Goal: Register for event/course

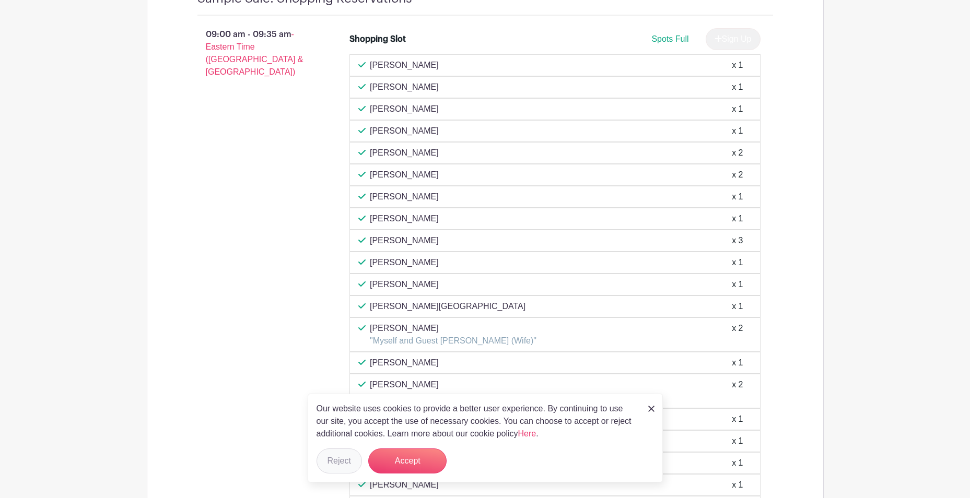
scroll to position [940, 0]
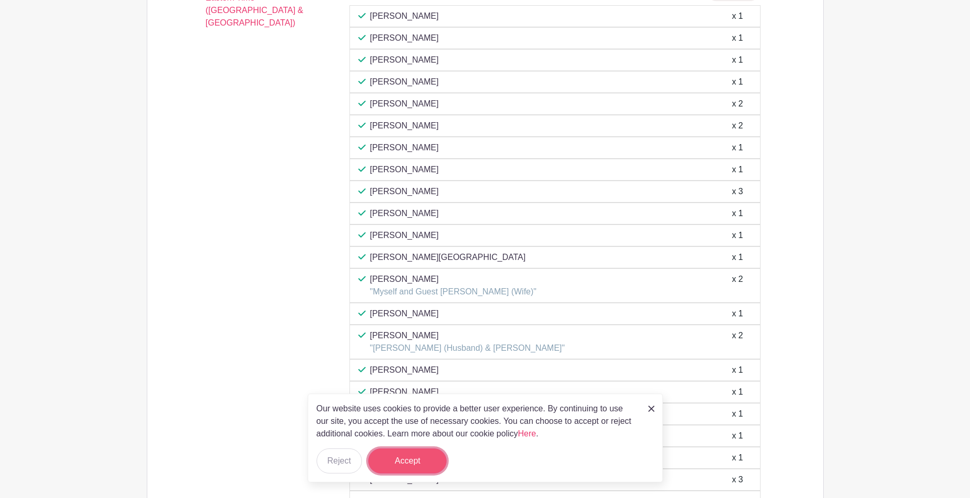
click at [398, 456] on button "Accept" at bounding box center [407, 460] width 78 height 25
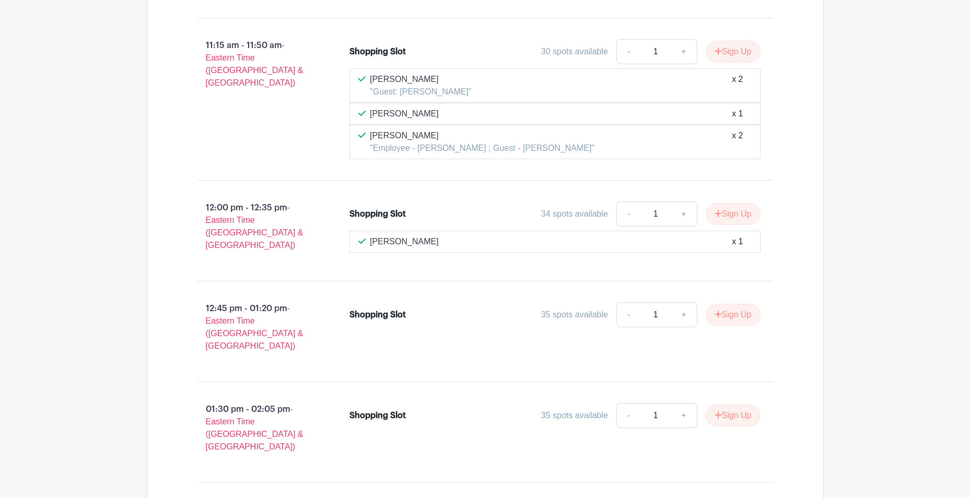
scroll to position [2245, 0]
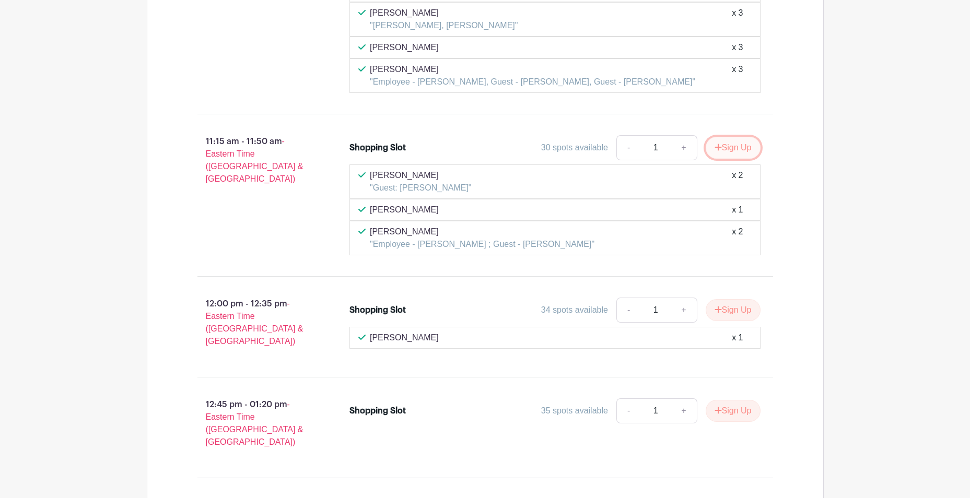
click at [735, 148] on button "Sign Up" at bounding box center [732, 148] width 55 height 22
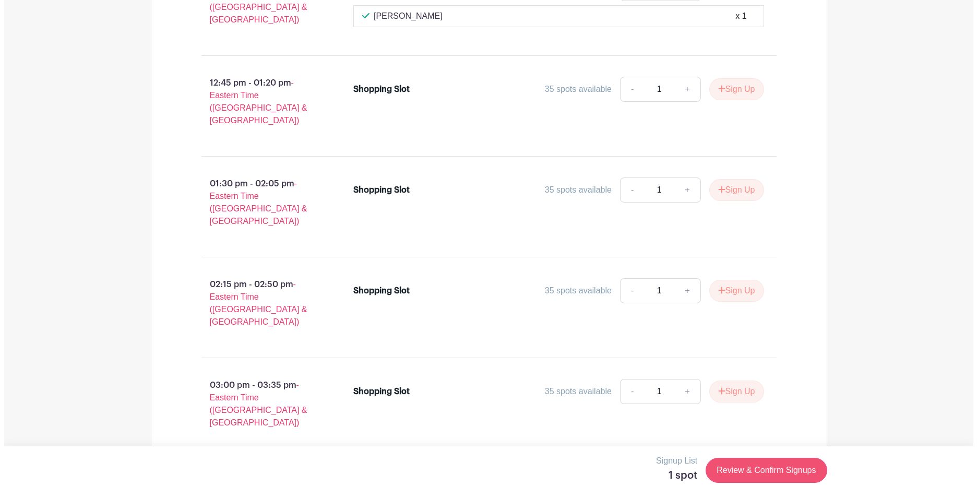
scroll to position [2623, 0]
click at [747, 469] on link "Review & Confirm Signups" at bounding box center [762, 470] width 121 height 25
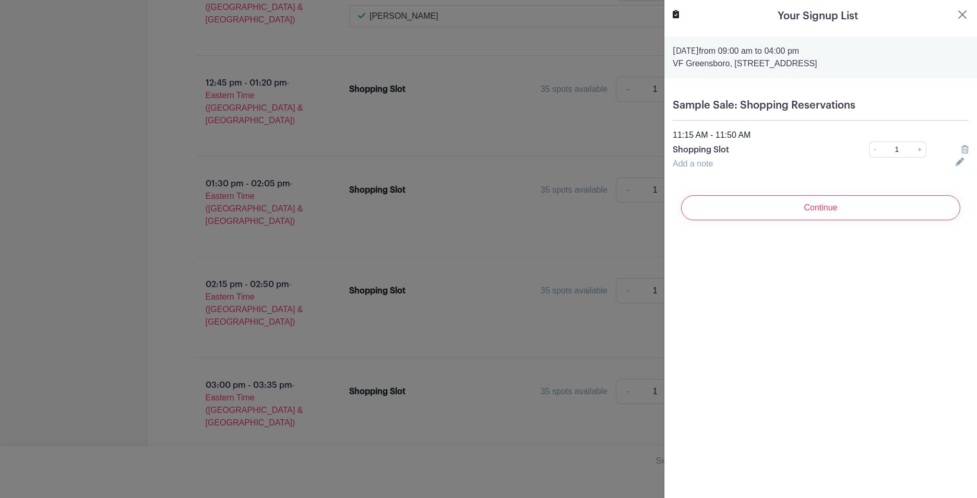
scroll to position [2592, 0]
click at [700, 163] on link "Add a note" at bounding box center [693, 163] width 40 height 9
click at [697, 167] on input "text" at bounding box center [808, 170] width 270 height 25
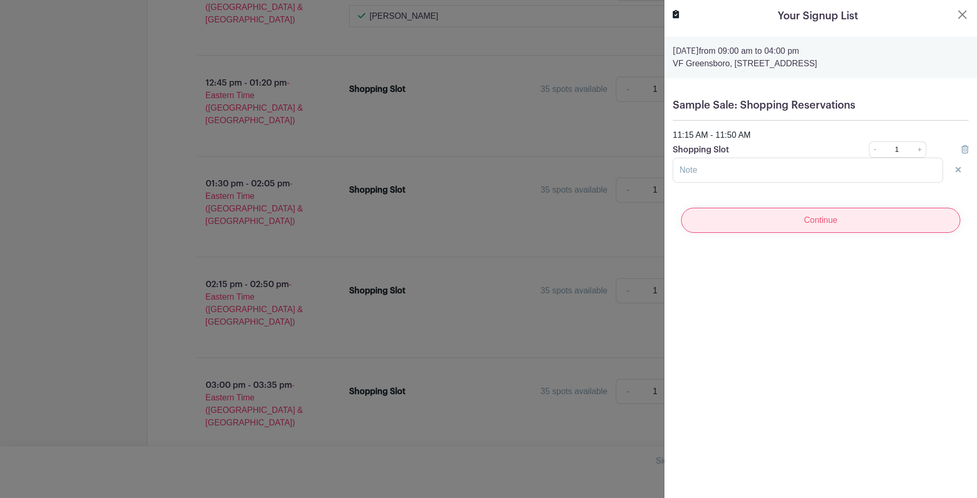
click at [822, 221] on input "Continue" at bounding box center [820, 220] width 279 height 25
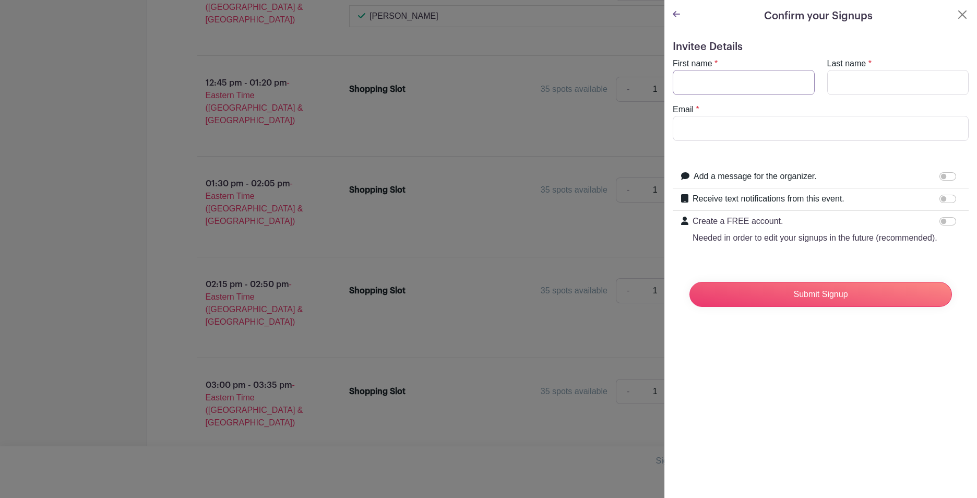
click at [684, 83] on input "First name" at bounding box center [744, 82] width 142 height 25
type input "[PERSON_NAME]"
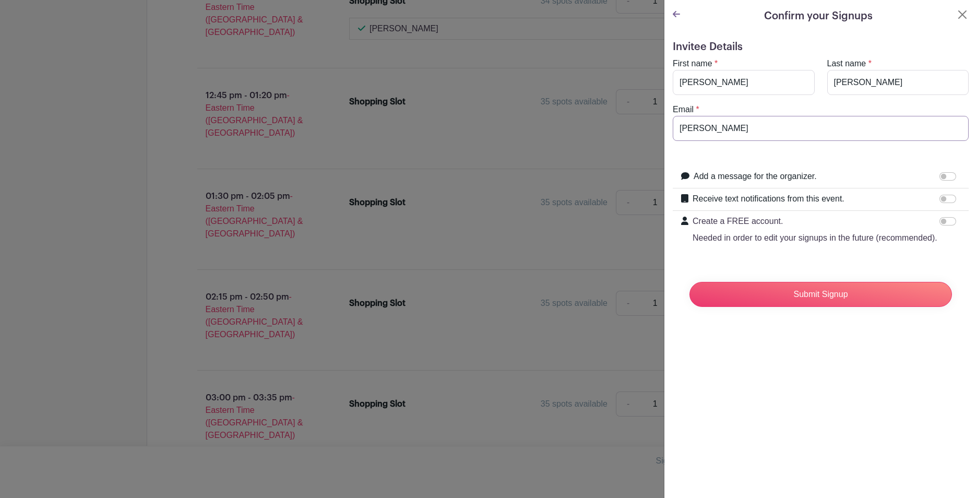
scroll to position [2636, 0]
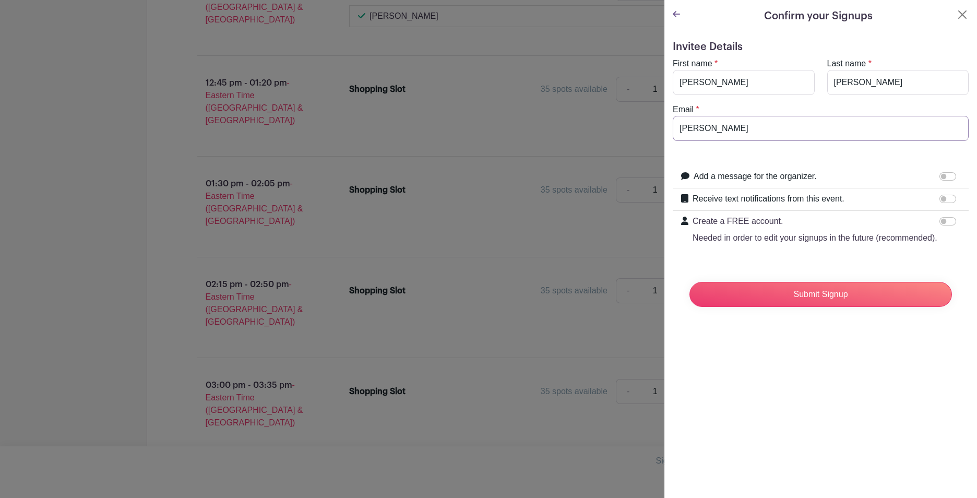
click at [714, 128] on input "[PERSON_NAME]" at bounding box center [821, 128] width 296 height 25
type input "[EMAIL_ADDRESS][DOMAIN_NAME]"
click at [812, 305] on input "Submit Signup" at bounding box center [821, 294] width 263 height 25
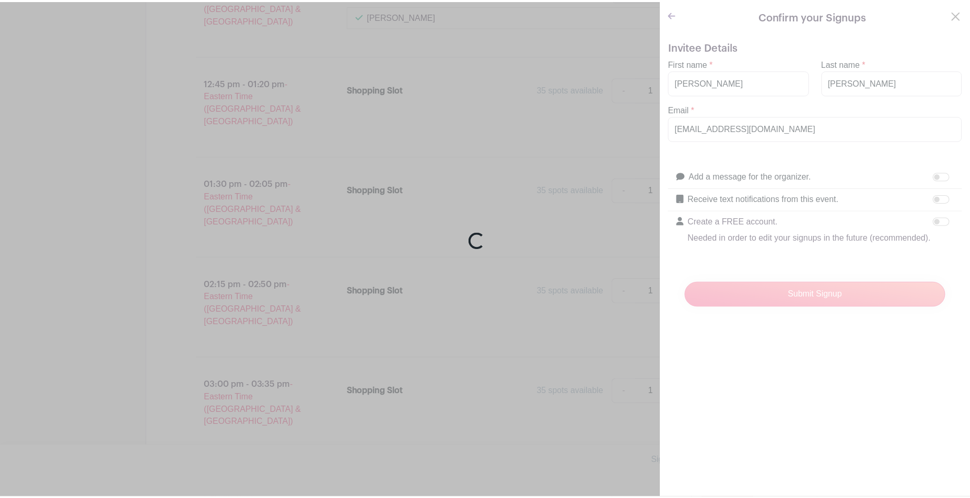
scroll to position [2670, 0]
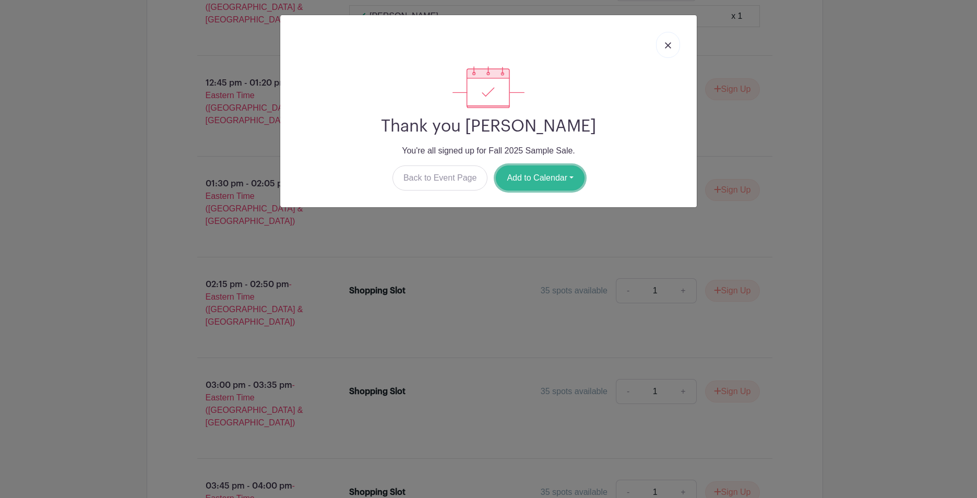
click at [537, 172] on button "Add to Calendar" at bounding box center [540, 178] width 89 height 25
click at [534, 216] on link "Outlook" at bounding box center [538, 221] width 82 height 17
click at [667, 46] on img at bounding box center [668, 45] width 6 height 6
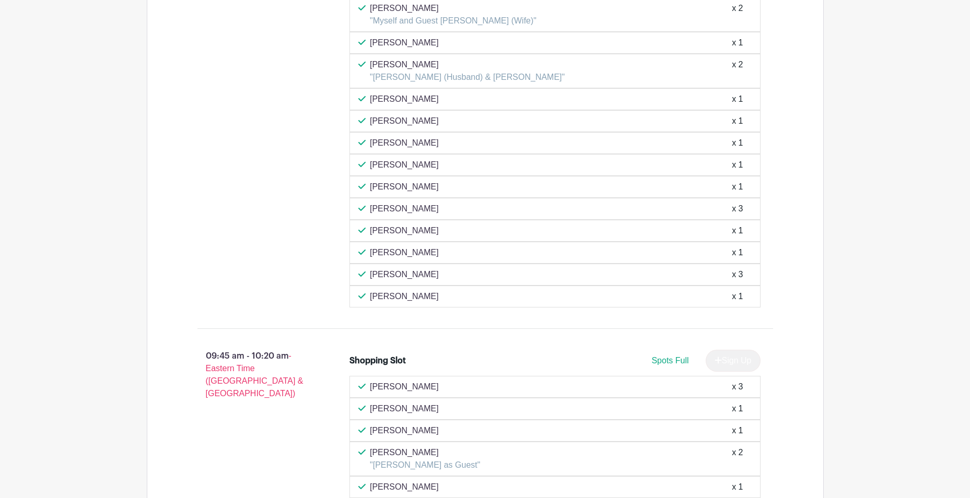
scroll to position [1116, 0]
